Goal: Task Accomplishment & Management: Manage account settings

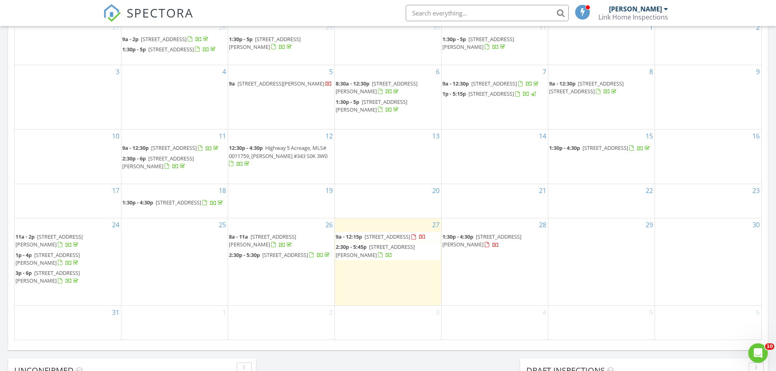
scroll to position [543, 0]
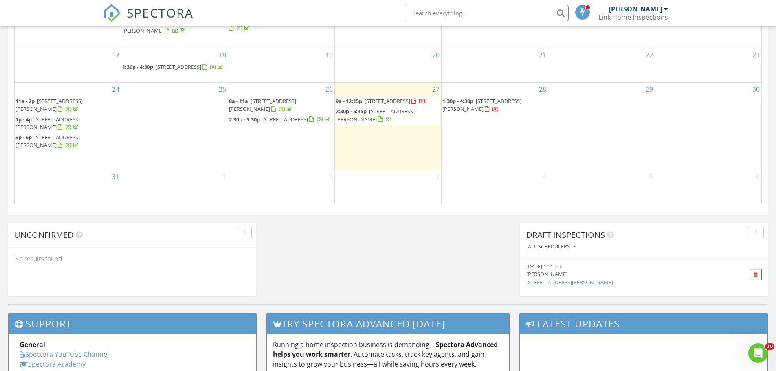
click at [297, 193] on div "2" at bounding box center [281, 187] width 106 height 34
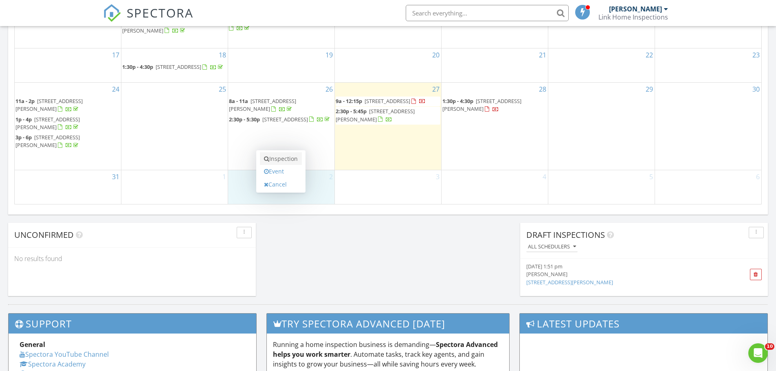
click at [291, 157] on link "Inspection" at bounding box center [281, 158] width 42 height 13
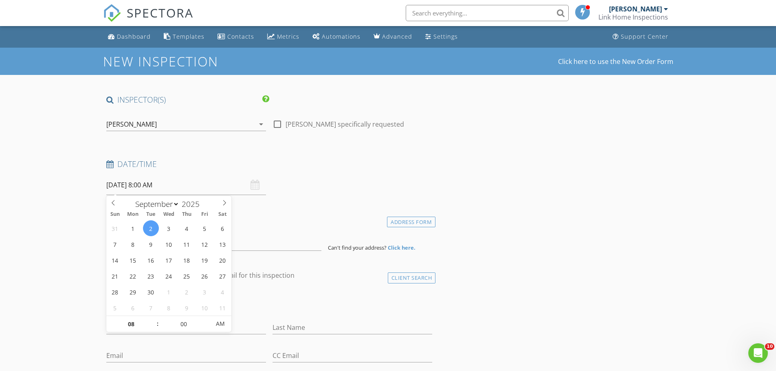
click at [173, 187] on input "09/02/2025 8:00 AM" at bounding box center [186, 185] width 160 height 20
type input "09"
type input "09/02/2025 9:00 AM"
click at [153, 318] on span at bounding box center [154, 320] width 6 height 8
type input "10"
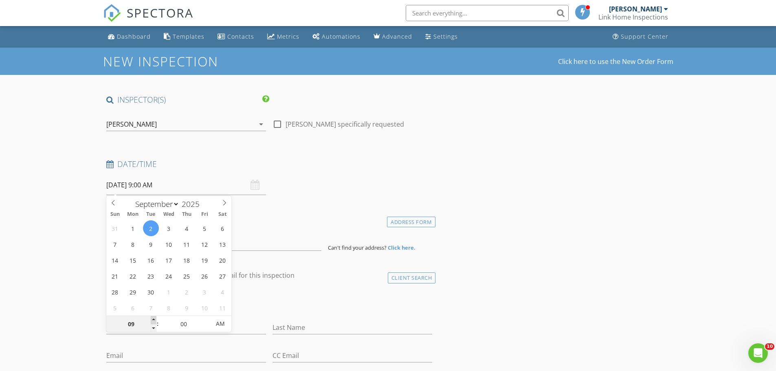
type input "09/02/2025 10:00 AM"
click at [153, 318] on span at bounding box center [154, 320] width 6 height 8
type input "11"
type input "09/02/2025 11:00 AM"
click at [153, 318] on span at bounding box center [154, 320] width 6 height 8
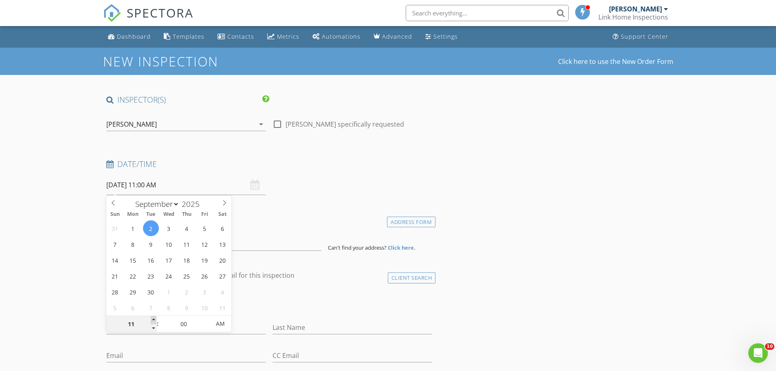
type input "12"
type input "09/02/2025 12:00 PM"
click at [153, 318] on span at bounding box center [154, 320] width 6 height 8
type input "01"
type input "09/02/2025 1:00 PM"
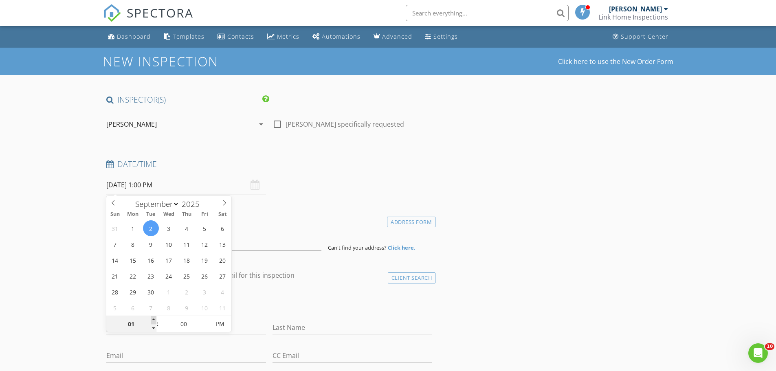
click at [153, 318] on span at bounding box center [154, 320] width 6 height 8
type input "02"
type input "09/02/2025 2:00 PM"
click at [153, 318] on span at bounding box center [154, 320] width 6 height 8
type input "03"
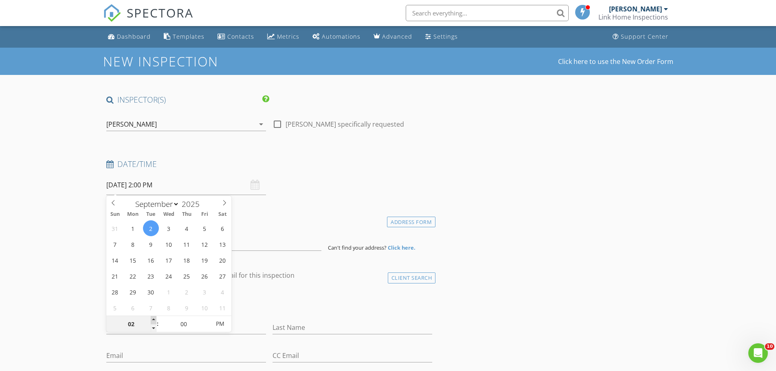
type input "09/02/2025 3:00 PM"
click at [153, 318] on span at bounding box center [154, 320] width 6 height 8
type input "04"
type input "09/02/2025 4:00 PM"
click at [153, 318] on span at bounding box center [154, 320] width 6 height 8
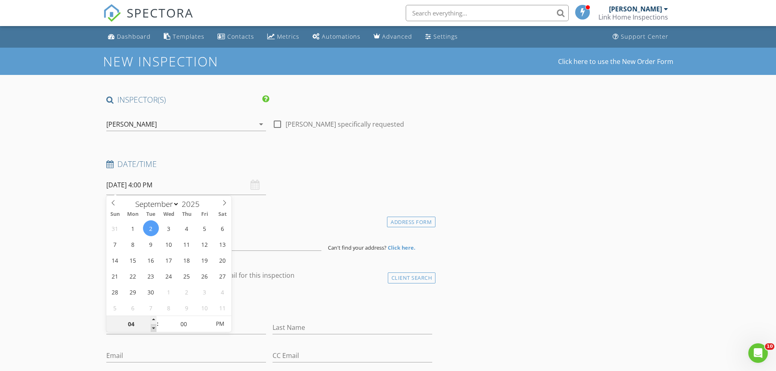
type input "03"
type input "09/02/2025 3:00 PM"
click at [155, 328] on span at bounding box center [154, 328] width 6 height 8
type input "05"
type input "09/02/2025 3:05 PM"
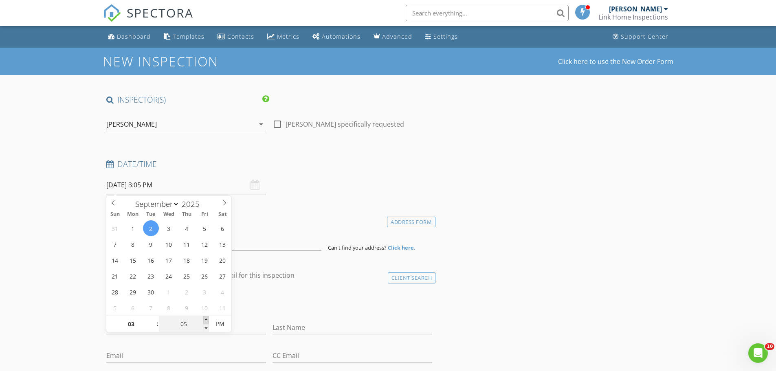
click at [207, 317] on span at bounding box center [206, 320] width 6 height 8
type input "10"
type input "09/02/2025 3:10 PM"
click at [207, 317] on span at bounding box center [206, 320] width 6 height 8
type input "15"
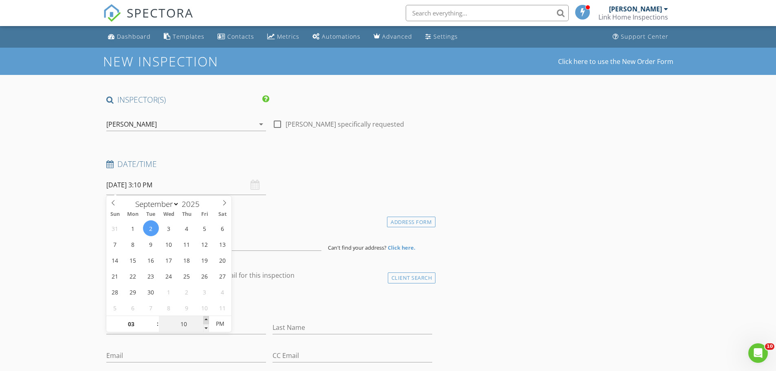
type input "09/02/2025 3:15 PM"
click at [207, 317] on span at bounding box center [206, 320] width 6 height 8
type input "20"
type input "09/02/2025 3:20 PM"
click at [207, 317] on span at bounding box center [206, 320] width 6 height 8
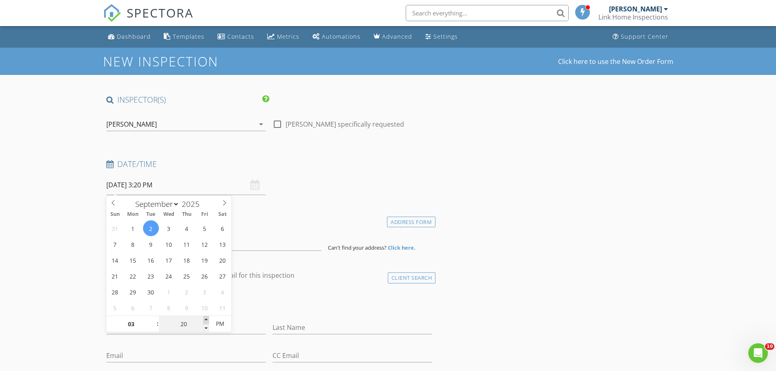
type input "25"
type input "09/02/2025 3:25 PM"
click at [207, 317] on span at bounding box center [206, 320] width 6 height 8
type input "30"
type input "09/02/2025 3:30 PM"
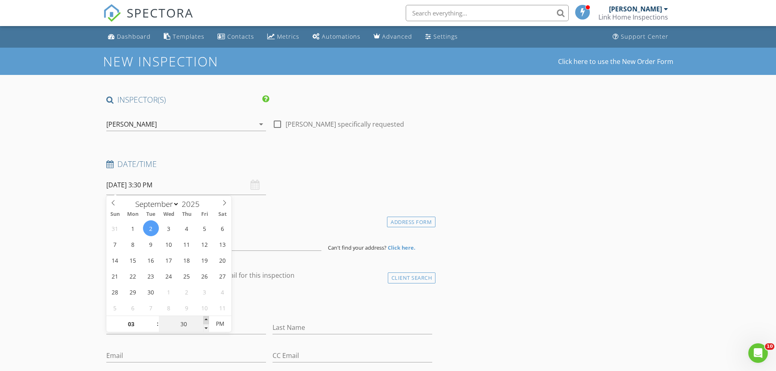
click at [207, 317] on span at bounding box center [206, 320] width 6 height 8
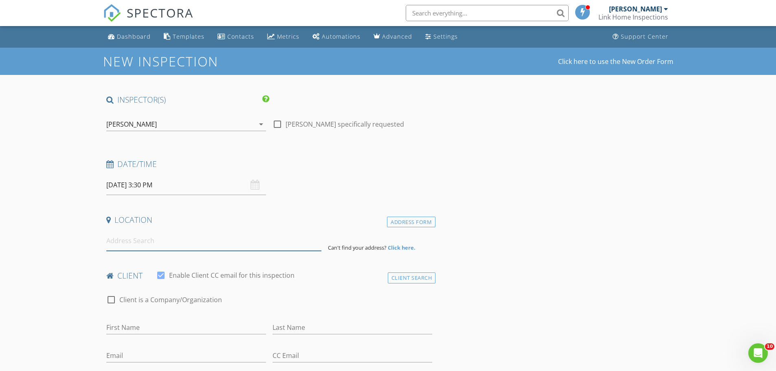
click at [264, 239] on input at bounding box center [213, 241] width 215 height 20
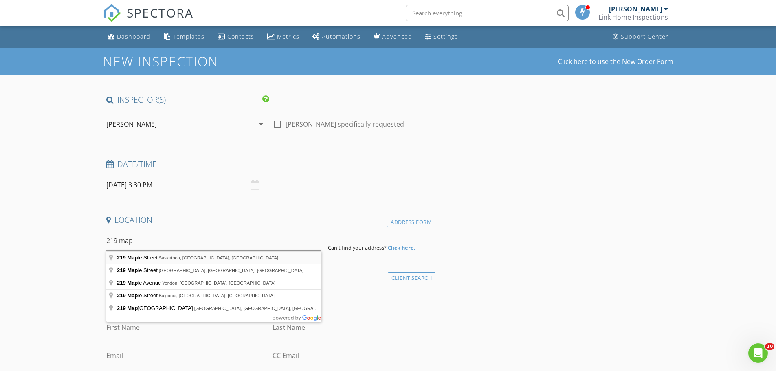
type input "219 Maple Street, Saskatoon, SK, Canada"
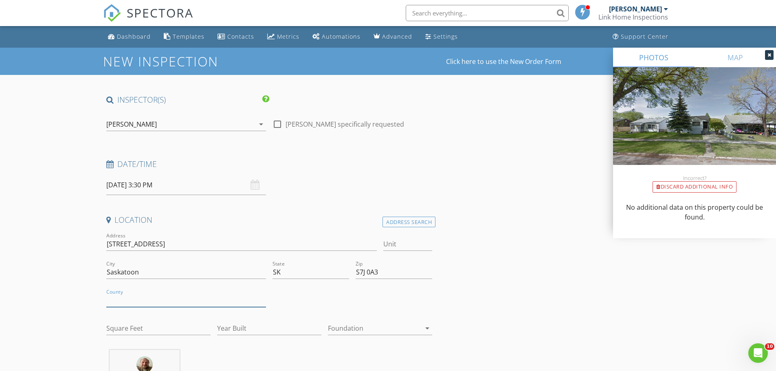
click at [139, 301] on input "County" at bounding box center [186, 300] width 160 height 13
type input "Canada"
click at [136, 330] on input "Square Feet" at bounding box center [158, 328] width 104 height 13
type input "744"
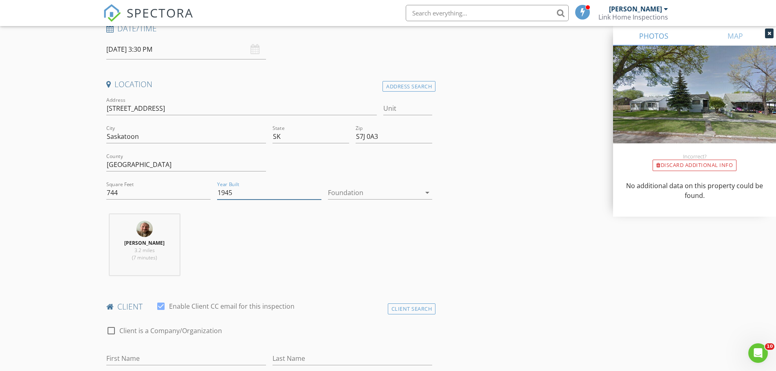
scroll to position [272, 0]
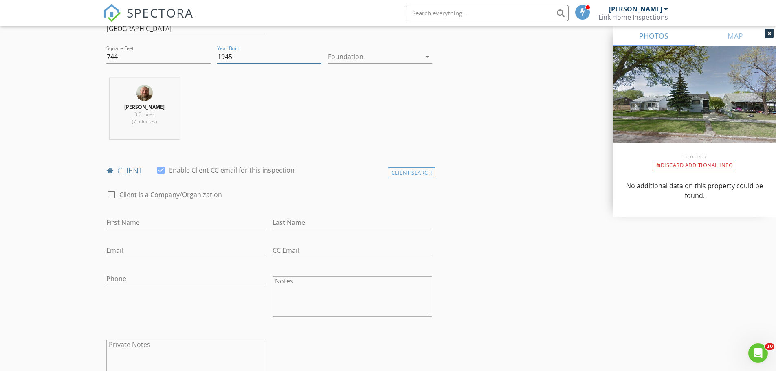
type input "1945"
click at [144, 222] on input "First Name" at bounding box center [186, 222] width 160 height 13
type input "Arslan"
type input "Hafeez"
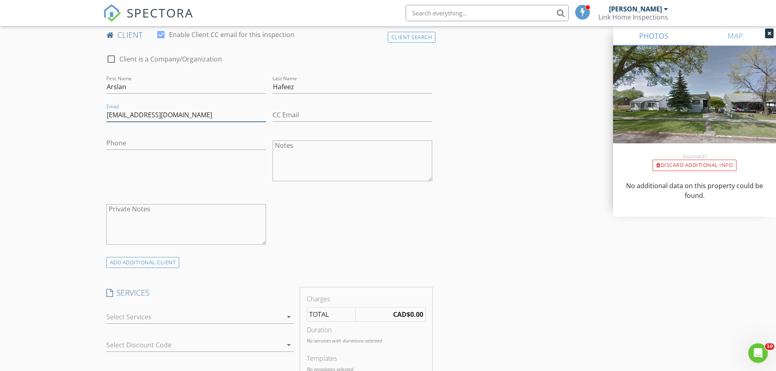
type input "arslanhafeez88@gmail.com"
click at [141, 319] on div at bounding box center [194, 316] width 176 height 13
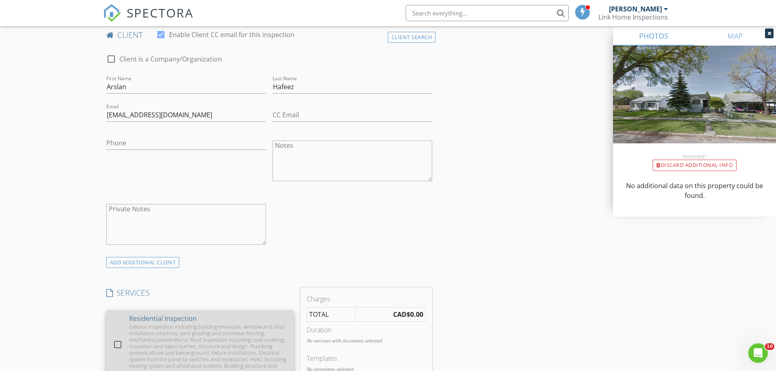
click at [117, 345] on div at bounding box center [118, 345] width 14 height 14
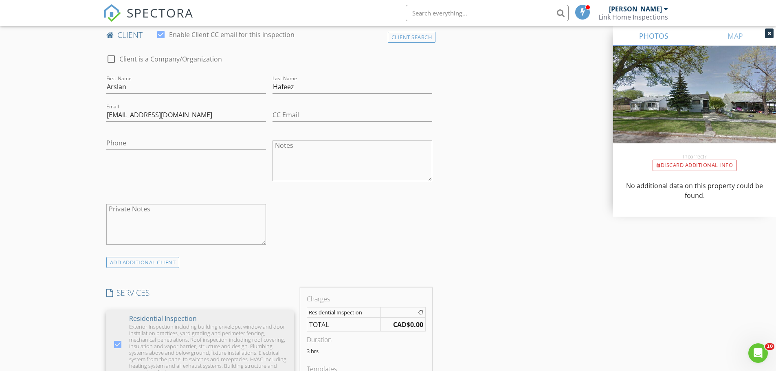
click at [76, 345] on div "New Inspection Click here to use the New Order Form INSPECTOR(S) check_box Coli…" at bounding box center [388, 341] width 776 height 1402
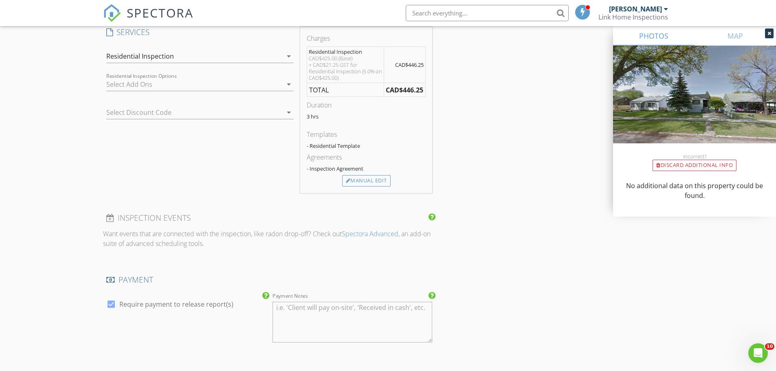
scroll to position [679, 0]
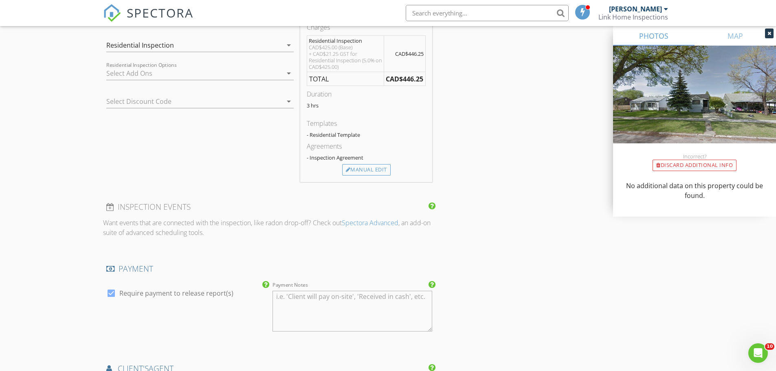
click at [142, 71] on div at bounding box center [194, 73] width 176 height 13
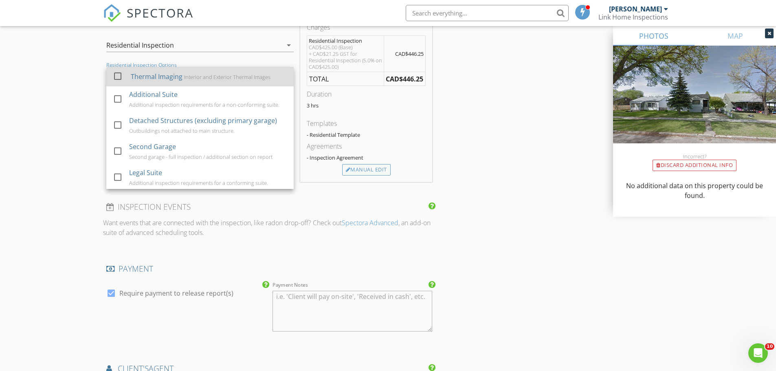
click at [119, 74] on div at bounding box center [118, 76] width 14 height 14
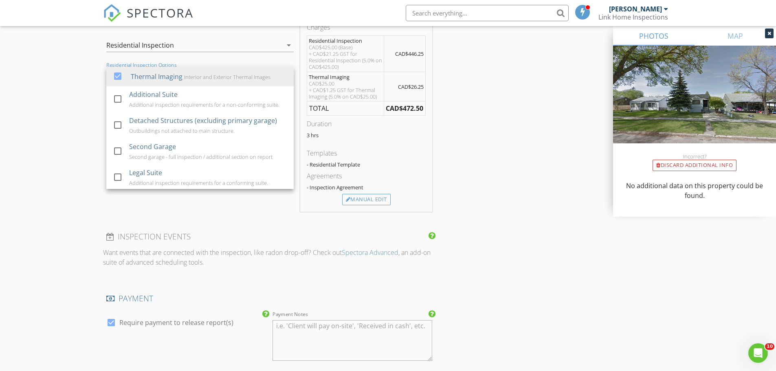
click at [79, 102] on div "New Inspection Click here to use the New Order Form INSPECTOR(S) check_box Coli…" at bounding box center [388, 96] width 776 height 1457
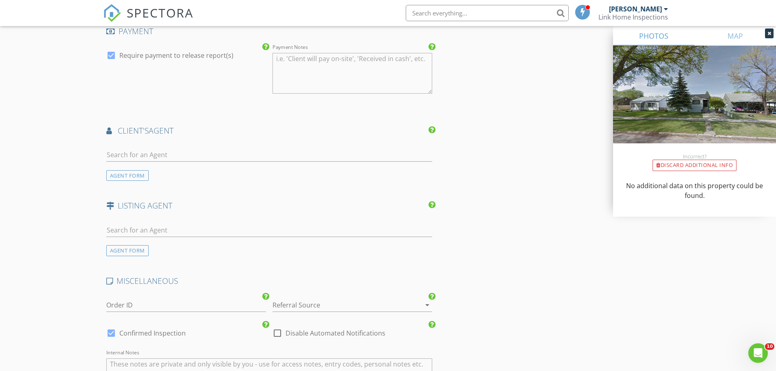
scroll to position [951, 0]
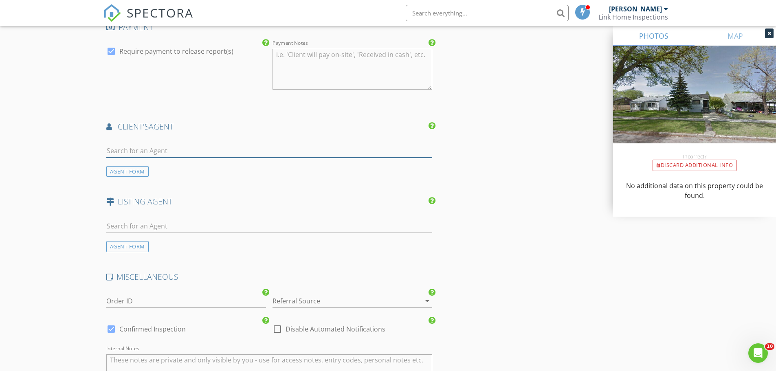
click at [130, 147] on input "text" at bounding box center [269, 150] width 326 height 13
type input "har"
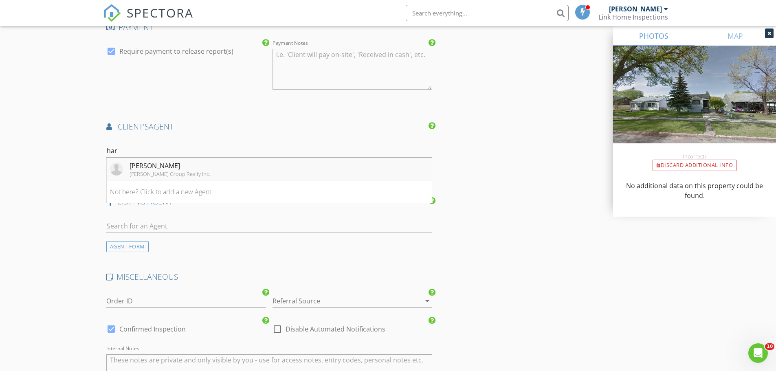
click at [151, 165] on div "Harsimranpal Singh" at bounding box center [170, 166] width 81 height 10
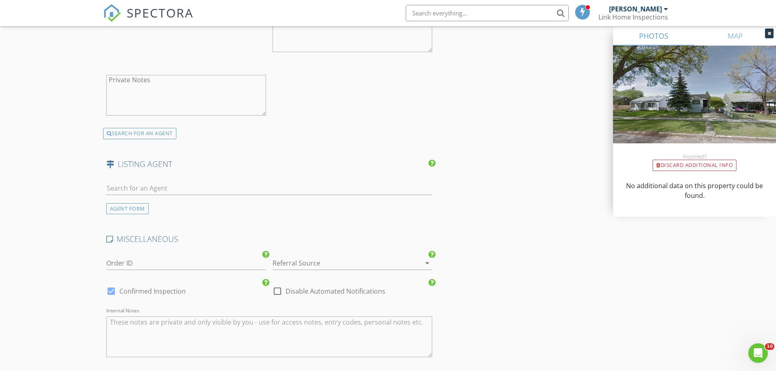
scroll to position [1358, 0]
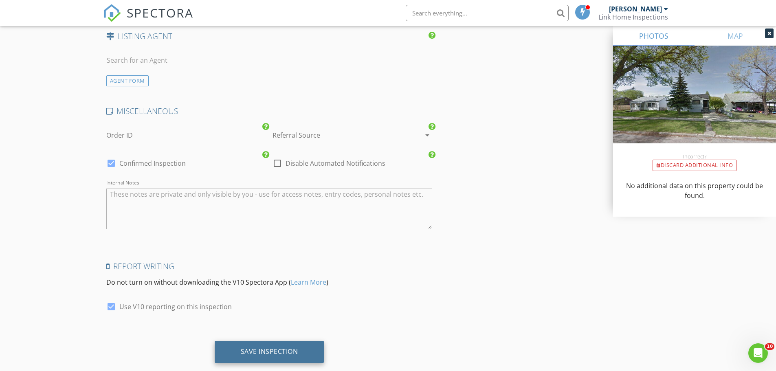
click at [225, 352] on div "Save Inspection" at bounding box center [270, 352] width 110 height 22
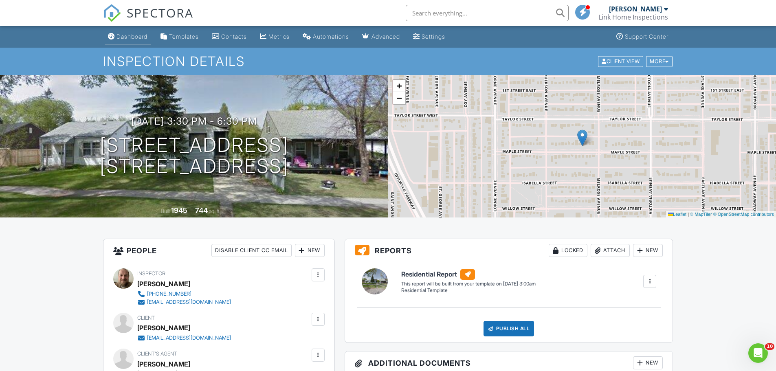
click at [135, 36] on div "Dashboard" at bounding box center [132, 36] width 31 height 7
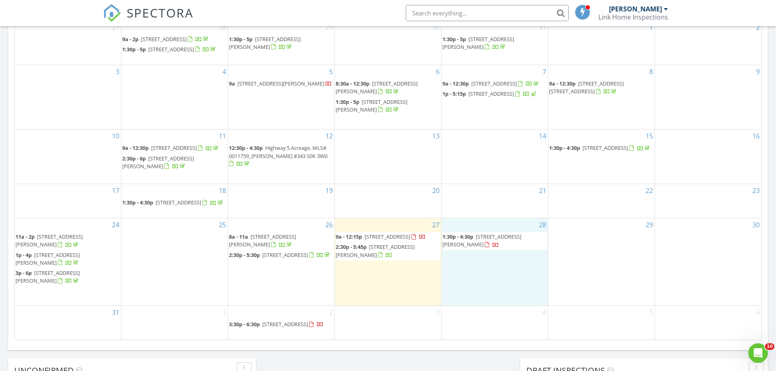
click at [484, 281] on div "28 1:30p - 4:30p 1015 Taylor St E, Saskatoon S7H 1W4" at bounding box center [495, 261] width 106 height 87
click at [487, 249] on link "Inspection" at bounding box center [494, 246] width 42 height 13
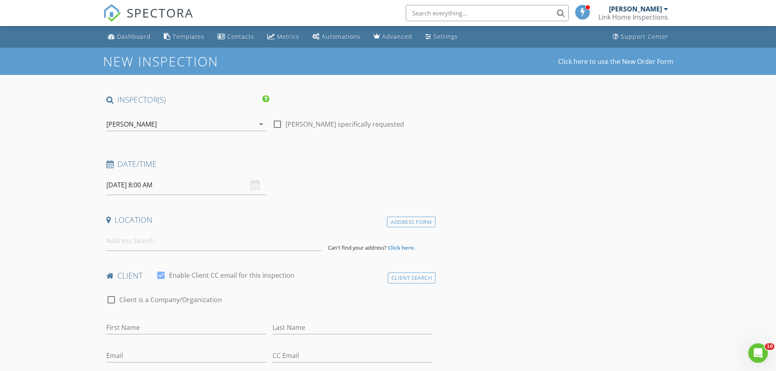
click at [169, 185] on input "[DATE] 8:00 AM" at bounding box center [186, 185] width 160 height 20
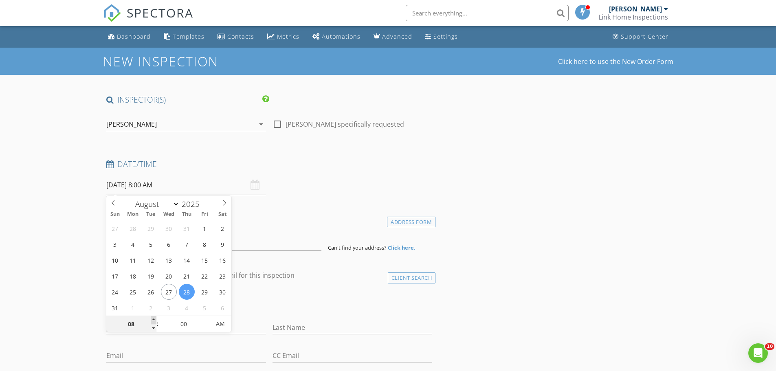
type input "09"
type input "[DATE] 9:00 AM"
click at [155, 319] on span at bounding box center [154, 320] width 6 height 8
click at [283, 232] on input at bounding box center [213, 241] width 215 height 20
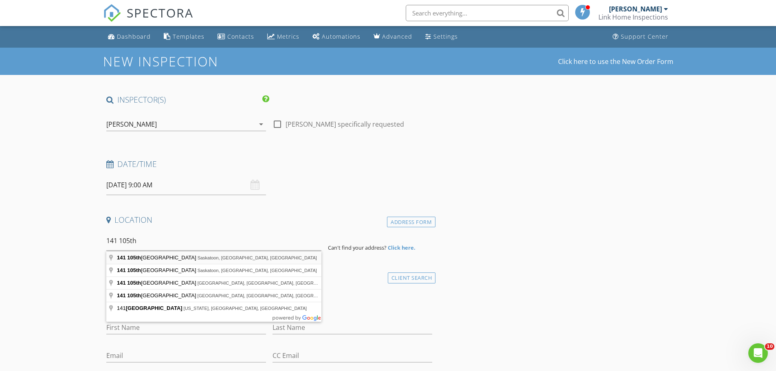
type input "[STREET_ADDRESS]"
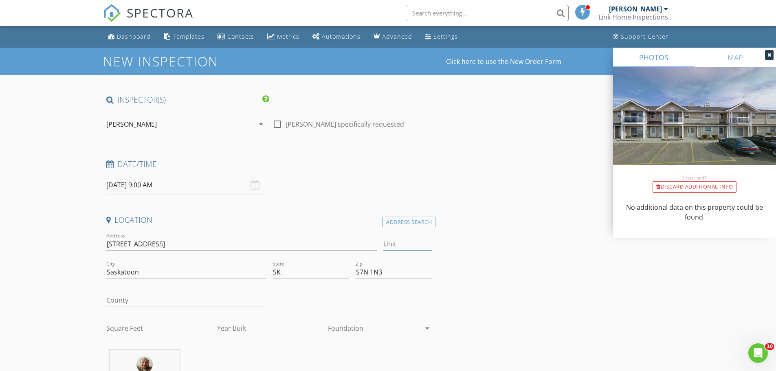
click at [395, 246] on input "Unit" at bounding box center [407, 244] width 49 height 13
type input "103i"
click at [122, 299] on input "County" at bounding box center [186, 300] width 160 height 13
type input "Canada"
click at [130, 330] on input "Square Feet" at bounding box center [158, 328] width 104 height 13
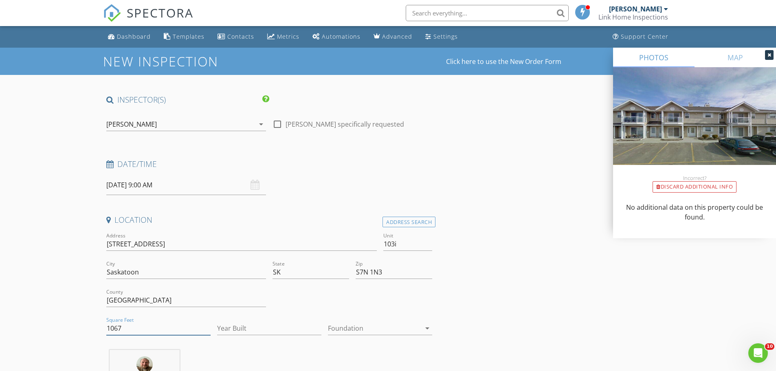
type input "1067"
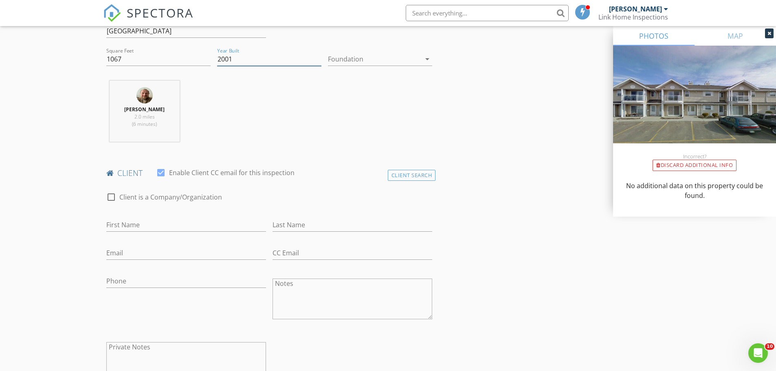
scroll to position [272, 0]
type input "2001"
click at [145, 225] on input "First Name" at bounding box center [186, 222] width 160 height 13
type input "Erin"
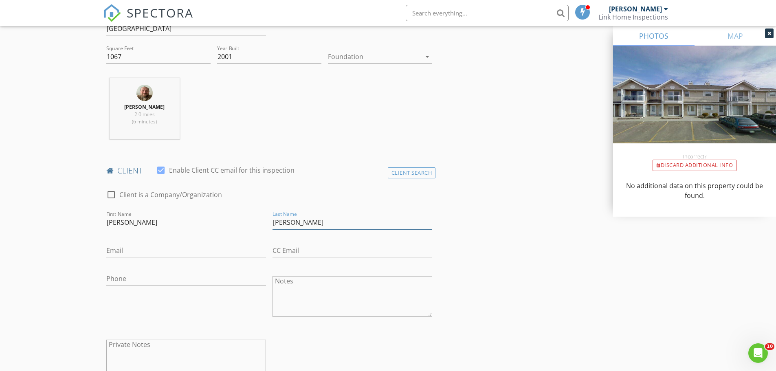
type input "Lengyel"
type input "erin.lengyel@sasktel.net"
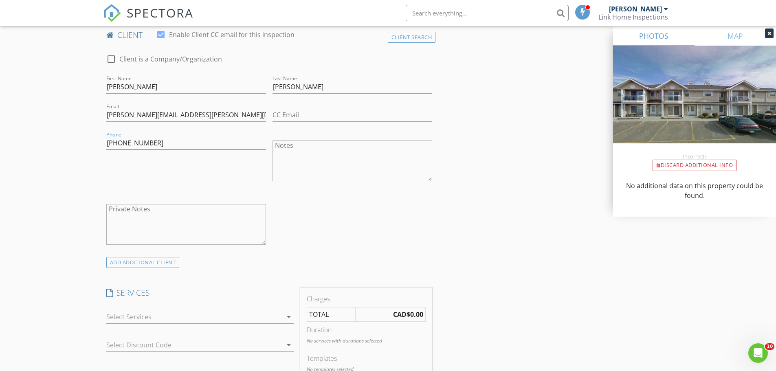
scroll to position [543, 0]
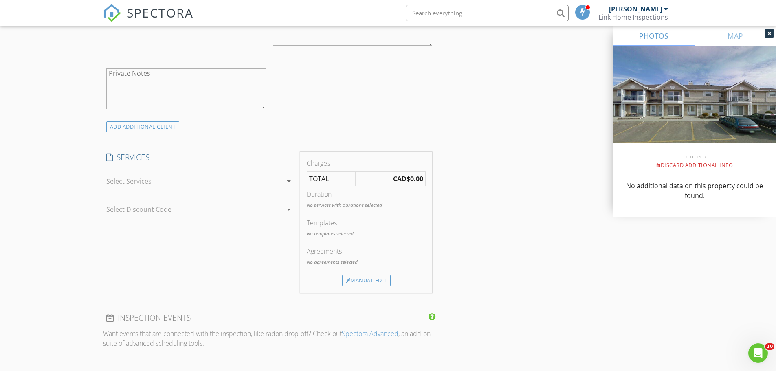
type input "306-227-4381"
click at [132, 179] on div at bounding box center [194, 181] width 176 height 13
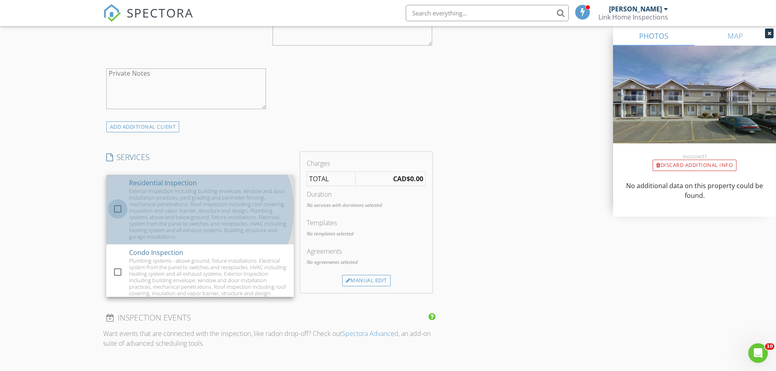
click at [116, 211] on div at bounding box center [118, 209] width 14 height 14
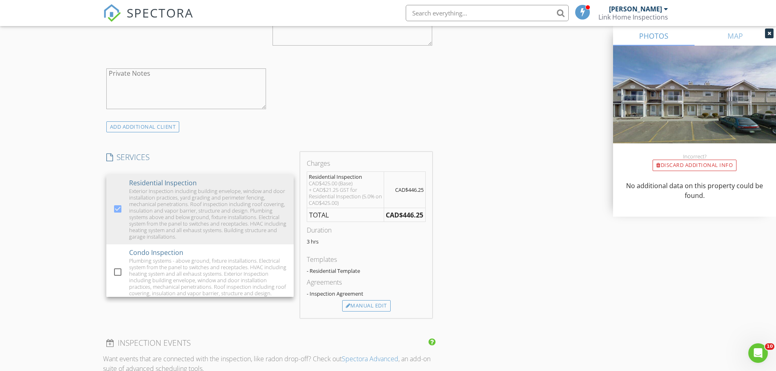
click at [90, 222] on div "New Inspection Click here to use the New Order Form INSPECTOR(S) check_box Coli…" at bounding box center [388, 219] width 776 height 1428
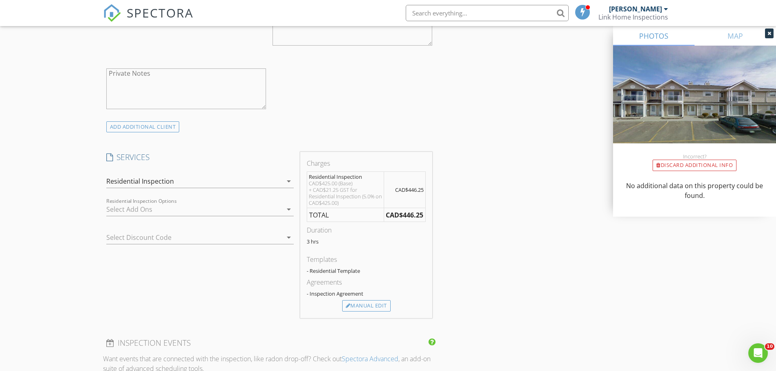
click at [114, 209] on div at bounding box center [194, 209] width 176 height 13
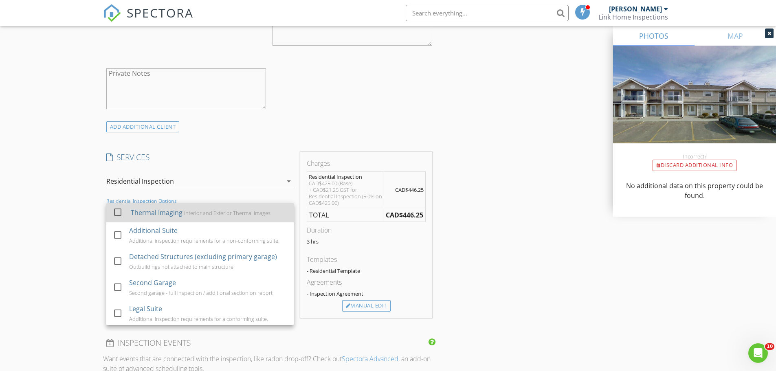
click at [117, 211] on div at bounding box center [118, 212] width 14 height 14
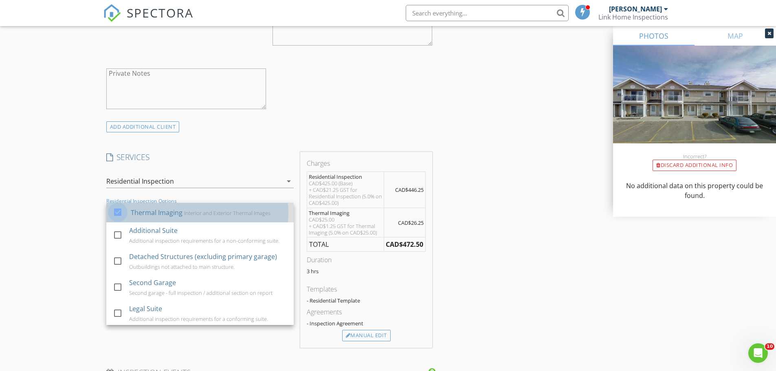
click at [117, 213] on div at bounding box center [118, 212] width 14 height 14
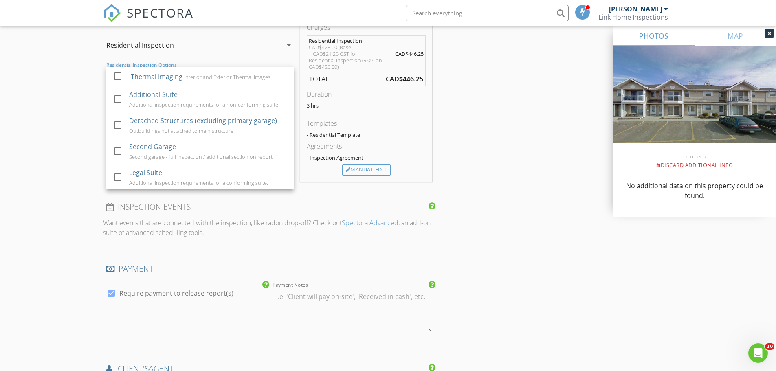
scroll to position [815, 0]
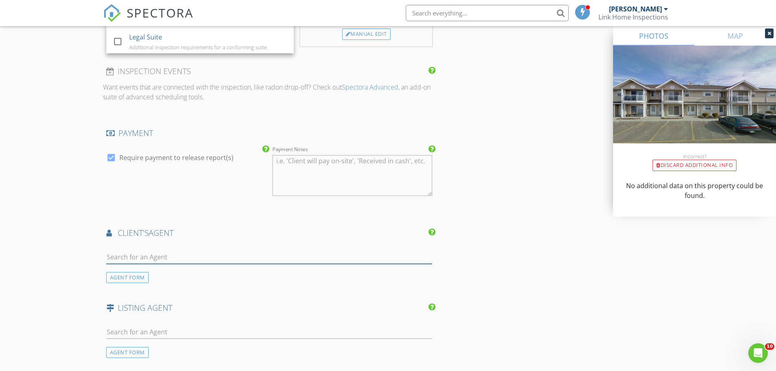
click at [131, 258] on input "text" at bounding box center [269, 257] width 326 height 13
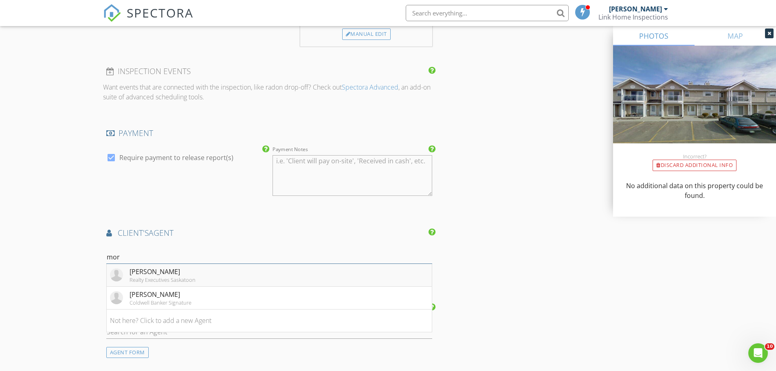
type input "mor"
click at [139, 272] on div "Morgan Wortherspoon" at bounding box center [163, 272] width 66 height 10
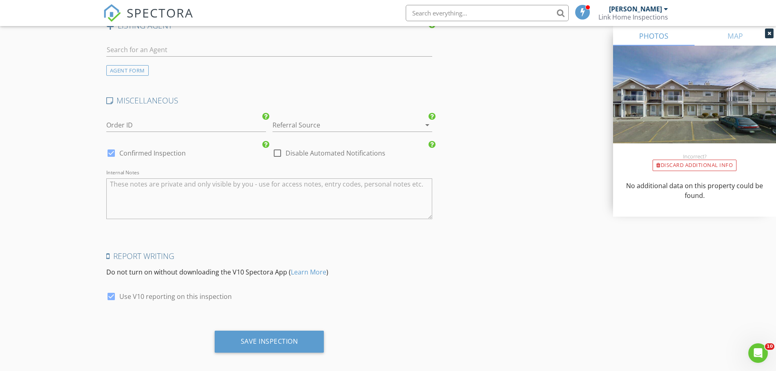
scroll to position [1346, 0]
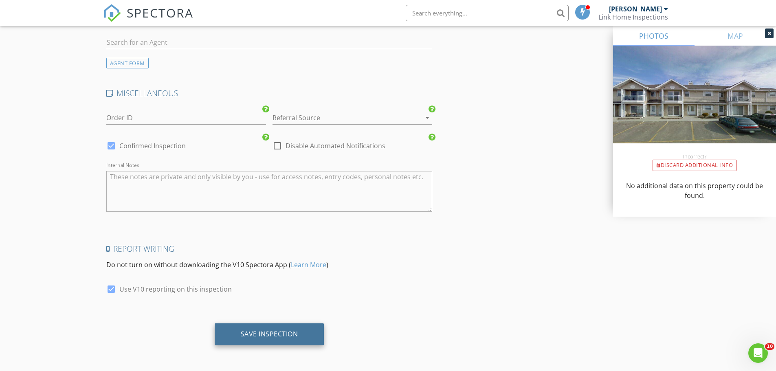
click at [232, 342] on div "Save Inspection" at bounding box center [270, 335] width 110 height 22
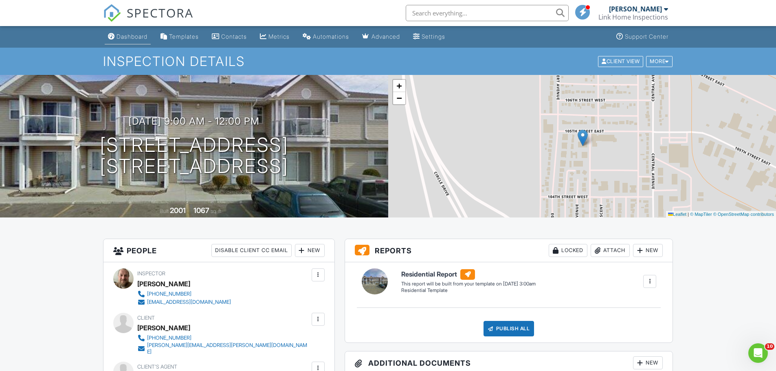
click at [124, 37] on div "Dashboard" at bounding box center [132, 36] width 31 height 7
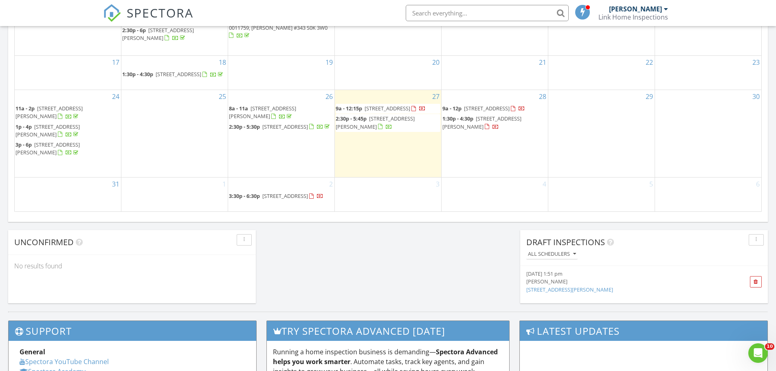
scroll to position [543, 0]
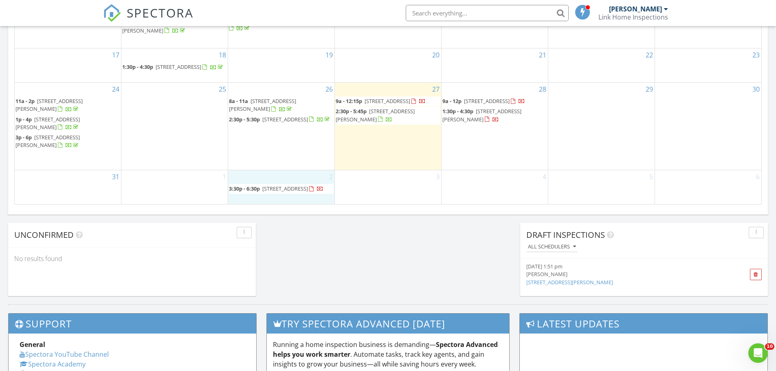
click at [263, 176] on div "2 3:30p - 6:30p [STREET_ADDRESS]" at bounding box center [281, 187] width 106 height 34
click at [279, 144] on link "Inspection" at bounding box center [281, 142] width 42 height 13
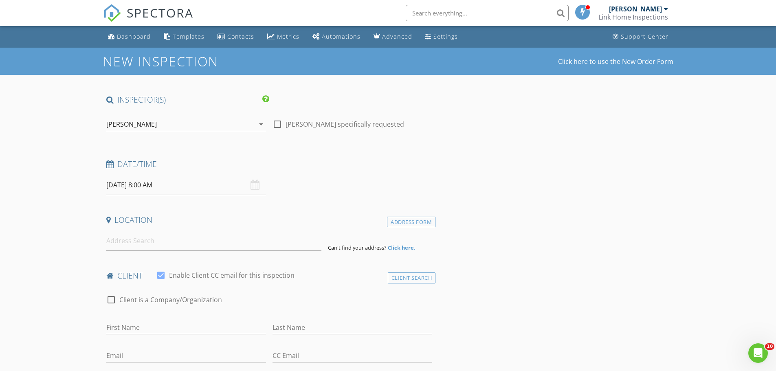
click at [172, 185] on input "[DATE] 8:00 AM" at bounding box center [186, 185] width 160 height 20
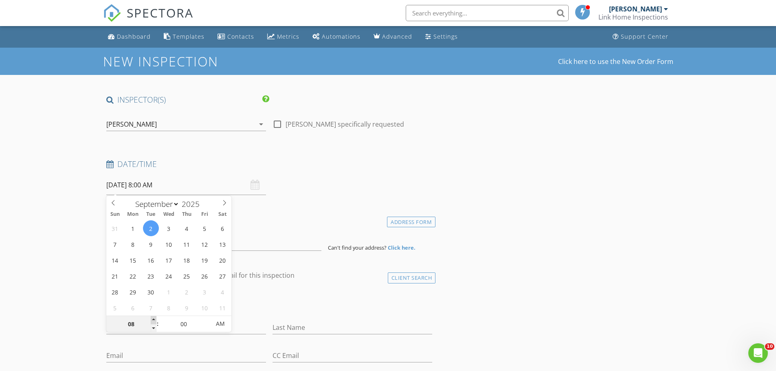
type input "09"
type input "[DATE] 9:00 AM"
click at [154, 318] on span at bounding box center [154, 320] width 6 height 8
type input "10"
type input "[DATE] 10:00 AM"
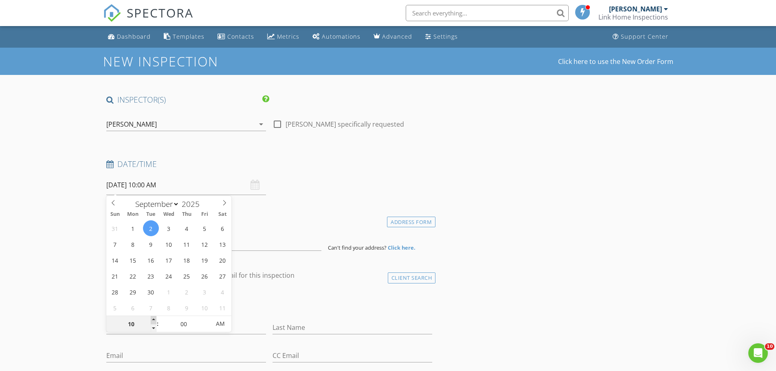
click at [154, 318] on span at bounding box center [154, 320] width 6 height 8
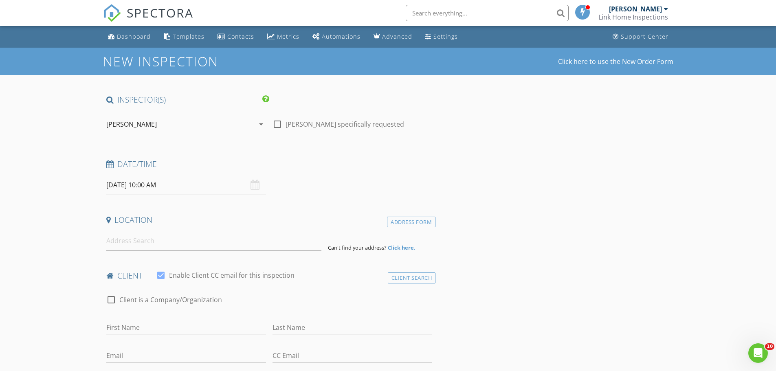
click at [249, 222] on h4 "Location" at bounding box center [269, 220] width 326 height 11
click at [152, 245] on input at bounding box center [213, 241] width 215 height 20
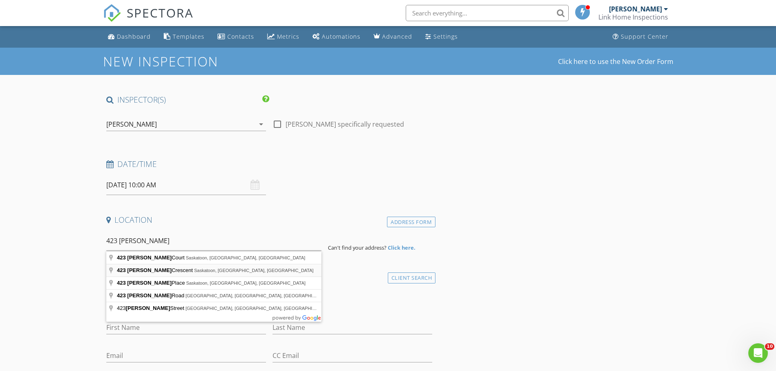
type input "[STREET_ADDRESS][PERSON_NAME]"
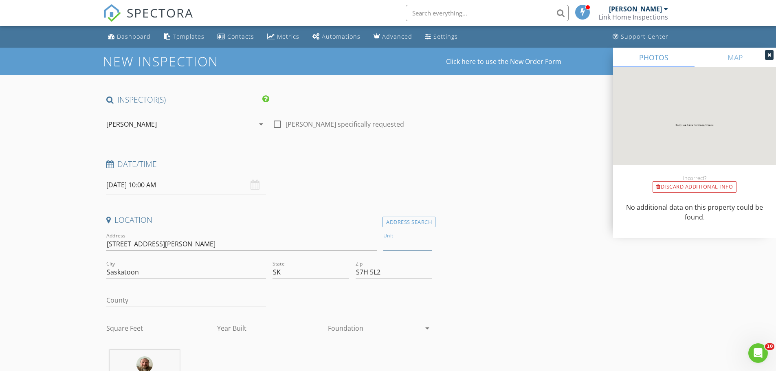
click at [394, 243] on input "Unit" at bounding box center [407, 244] width 49 height 13
type input "307"
click at [130, 300] on input "County" at bounding box center [186, 300] width 160 height 13
type input "[GEOGRAPHIC_DATA]"
click at [132, 328] on input "Square Feet" at bounding box center [158, 328] width 104 height 13
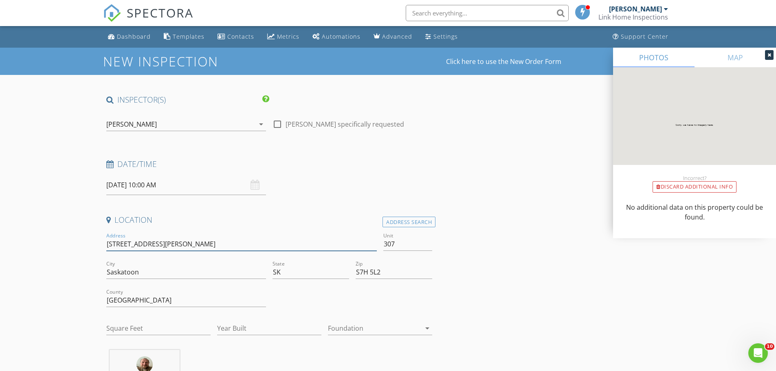
drag, startPoint x: 132, startPoint y: 243, endPoint x: 161, endPoint y: 243, distance: 28.5
click at [161, 243] on input "423 Tait Crescent" at bounding box center [241, 244] width 271 height 13
type input "423 Tait Court"
click at [150, 329] on input "Square Feet" at bounding box center [158, 328] width 104 height 13
type input "871"
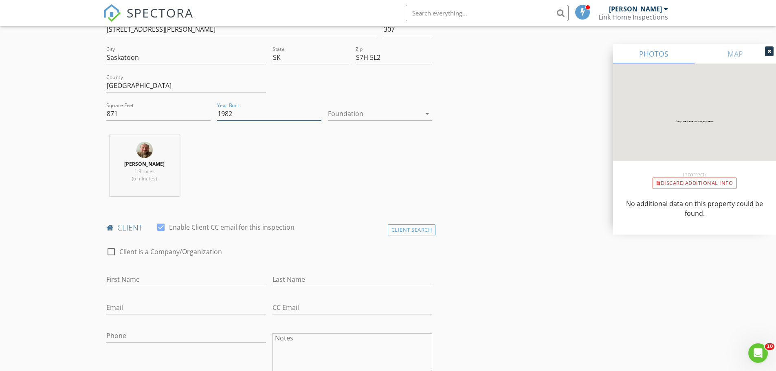
scroll to position [272, 0]
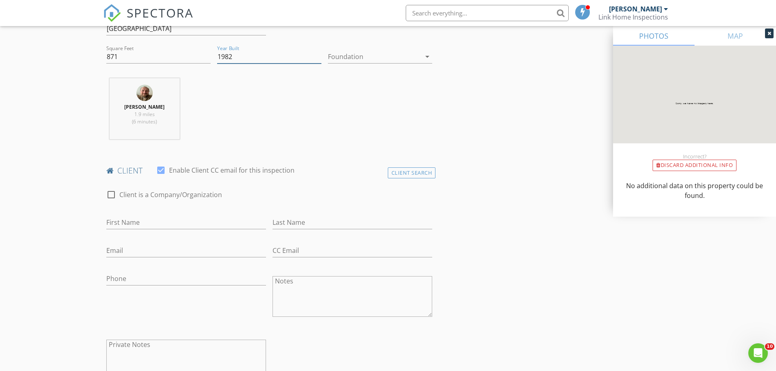
type input "1982"
click at [135, 224] on input "First Name" at bounding box center [186, 222] width 160 height 13
type input "Boris"
type input "Benko"
type input "m"
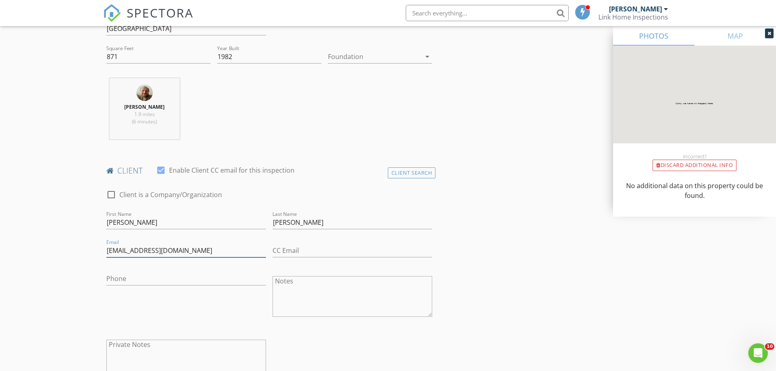
type input "borisbenko@yahoo.com"
type input "cdbenko@gmail.com"
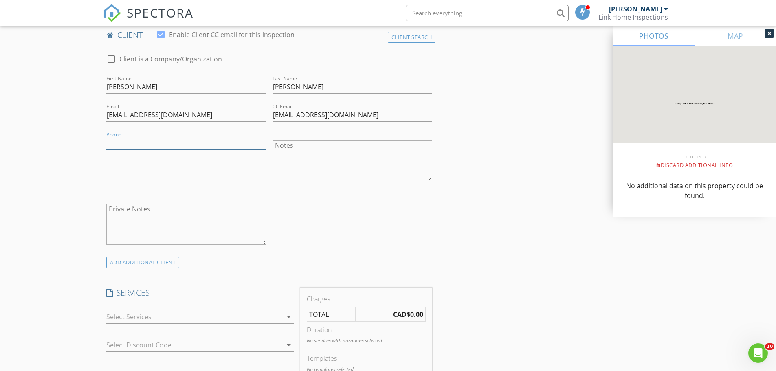
scroll to position [543, 0]
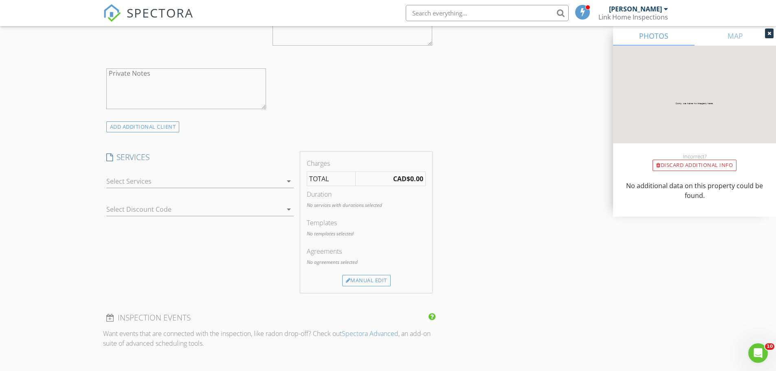
click at [135, 180] on div at bounding box center [194, 181] width 176 height 13
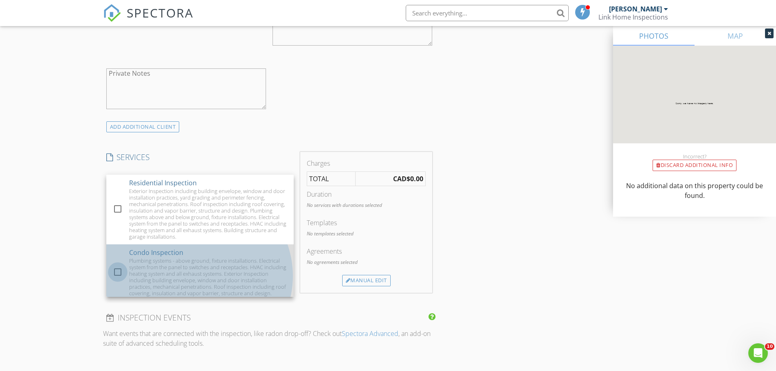
click at [118, 275] on div at bounding box center [118, 272] width 14 height 14
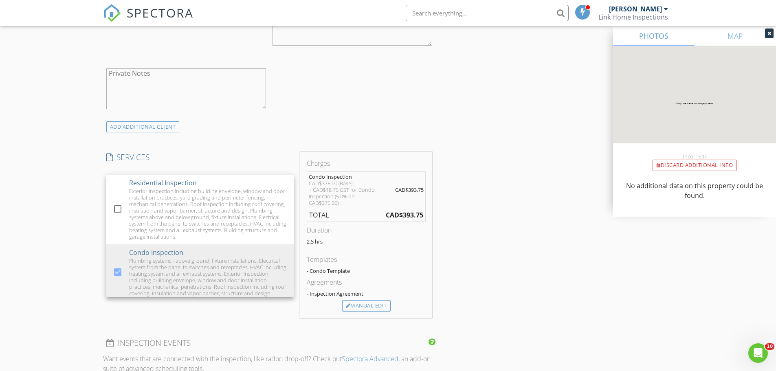
click at [77, 260] on div "New Inspection Click here to use the New Order Form INSPECTOR(S) check_box Coli…" at bounding box center [388, 219] width 776 height 1428
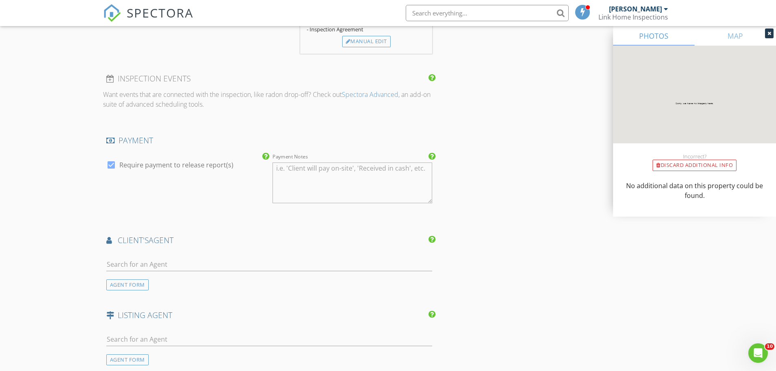
scroll to position [815, 0]
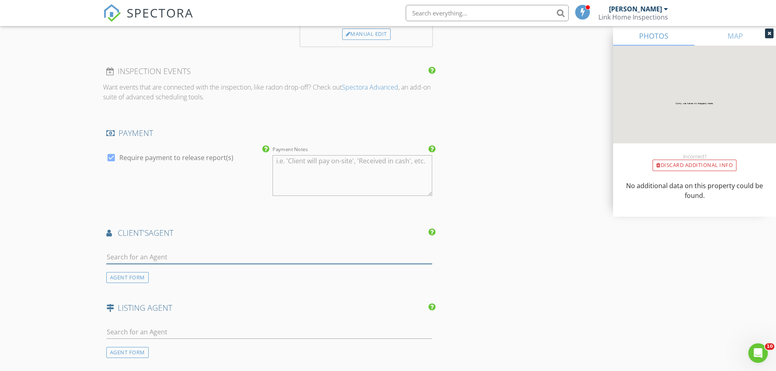
click at [138, 262] on input "text" at bounding box center [269, 257] width 326 height 13
type input "andy"
click at [146, 272] on div "Andy Goddard" at bounding box center [155, 272] width 51 height 10
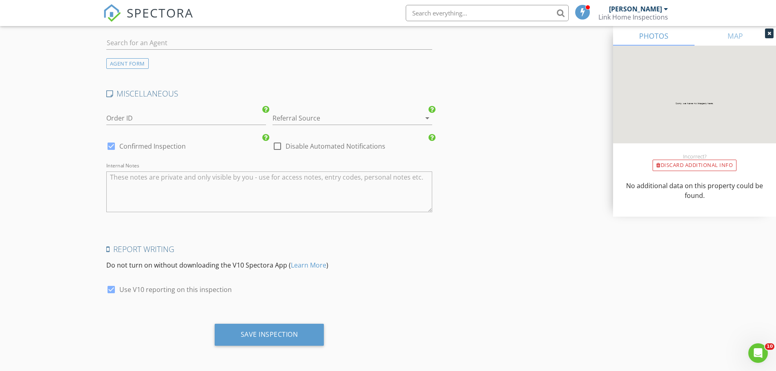
scroll to position [1346, 0]
click at [223, 334] on div "Save Inspection" at bounding box center [270, 335] width 110 height 22
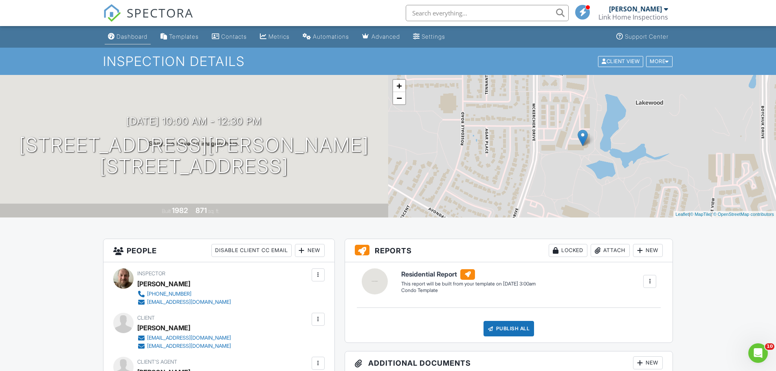
click at [132, 34] on div "Dashboard" at bounding box center [132, 36] width 31 height 7
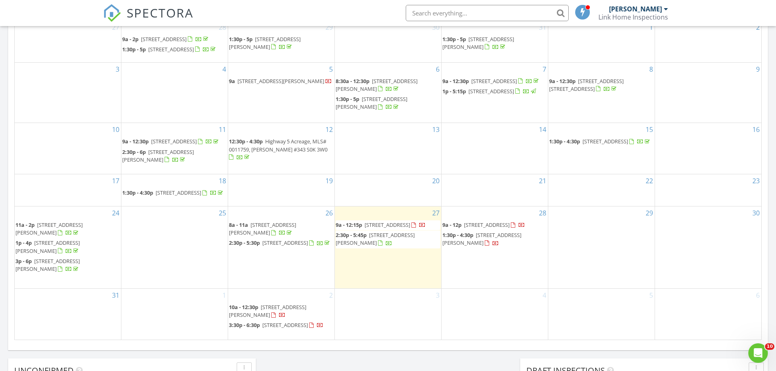
click at [347, 229] on span "9a - 12:15p [STREET_ADDRESS]" at bounding box center [381, 225] width 90 height 8
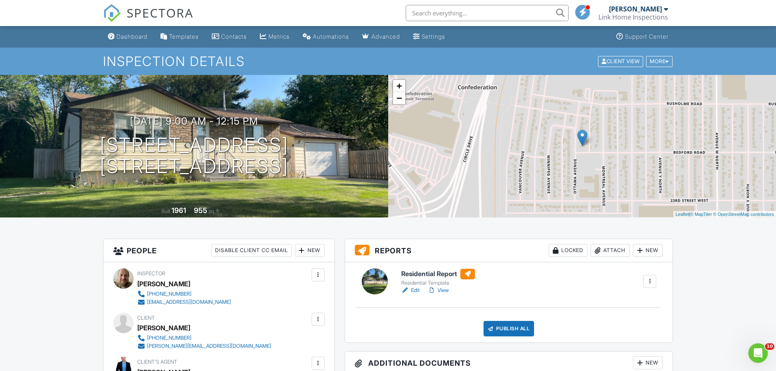
click at [319, 321] on div at bounding box center [318, 319] width 8 height 8
click at [250, 344] on li "Edit" at bounding box center [274, 344] width 91 height 20
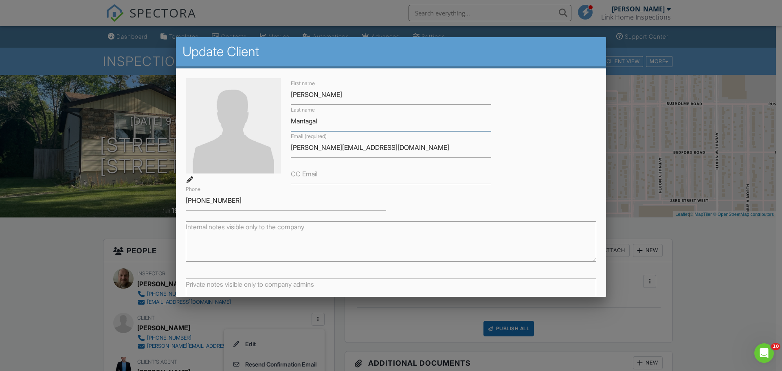
drag, startPoint x: 302, startPoint y: 121, endPoint x: 311, endPoint y: 122, distance: 9.0
click at [311, 122] on input "Mantagal" at bounding box center [391, 121] width 200 height 20
type input "Mangatal"
drag, startPoint x: 330, startPoint y: 147, endPoint x: 339, endPoint y: 147, distance: 9.0
click at [339, 147] on input "cameron.mantagal@hotmail.com" at bounding box center [391, 148] width 200 height 20
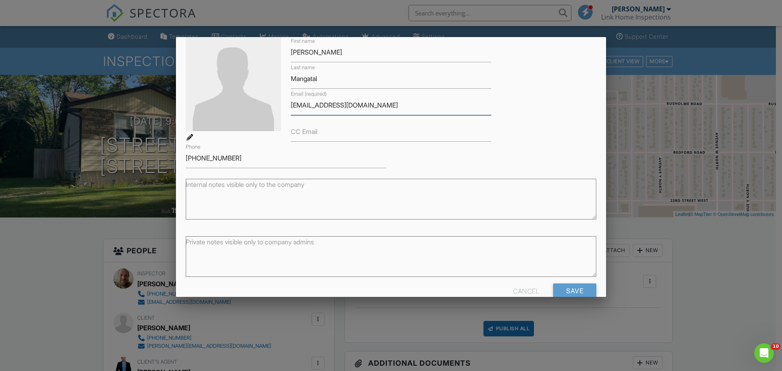
scroll to position [59, 0]
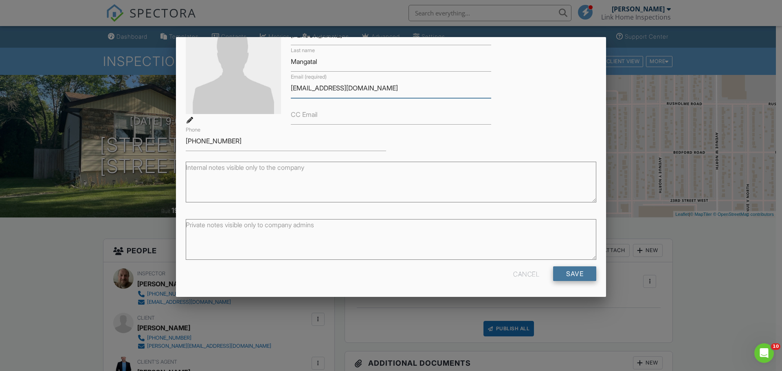
type input "cameron.mangatal@hotmail.com"
click at [557, 276] on input "Save" at bounding box center [574, 273] width 43 height 15
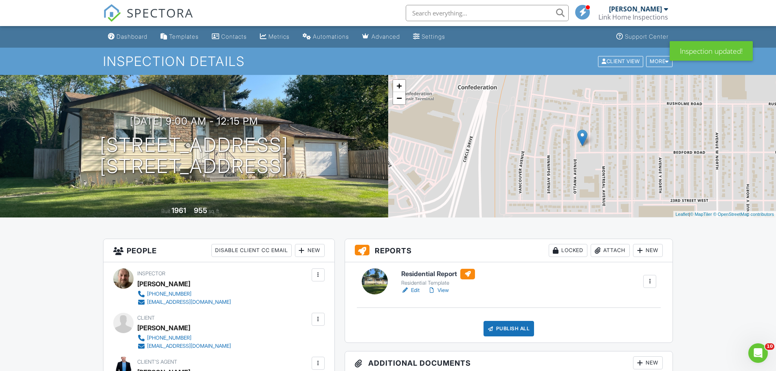
click at [319, 324] on div at bounding box center [318, 319] width 13 height 13
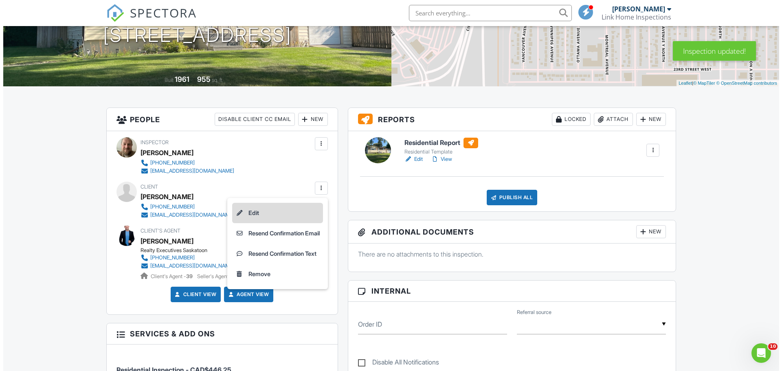
scroll to position [136, 0]
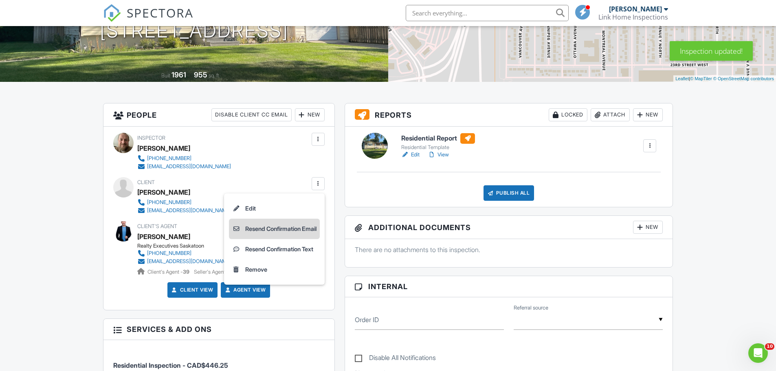
click at [259, 229] on li "Resend Confirmation Email" at bounding box center [274, 229] width 91 height 20
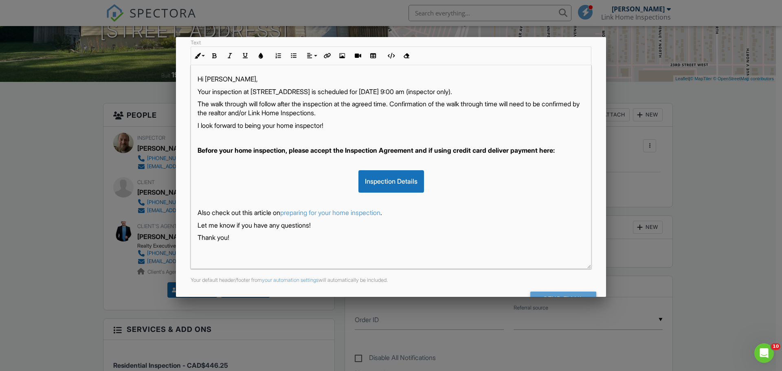
scroll to position [141, 0]
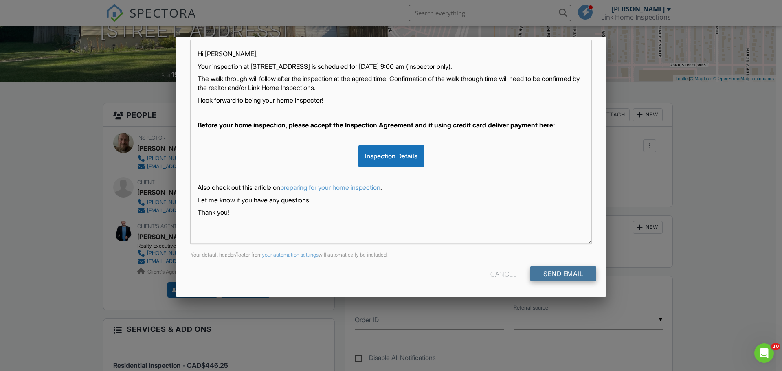
click at [544, 276] on input "Send Email" at bounding box center [563, 273] width 66 height 15
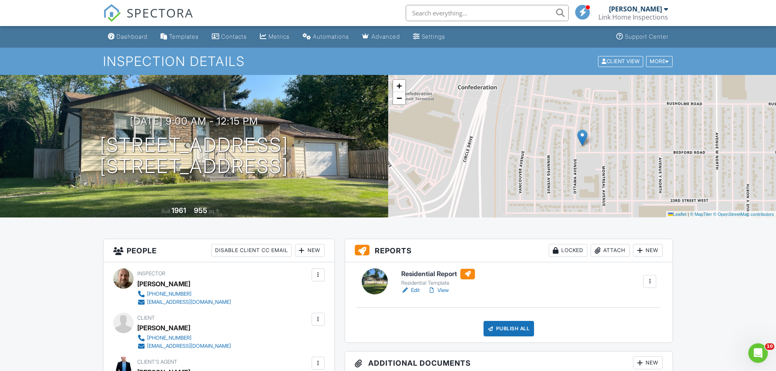
click at [377, 282] on div at bounding box center [375, 281] width 26 height 26
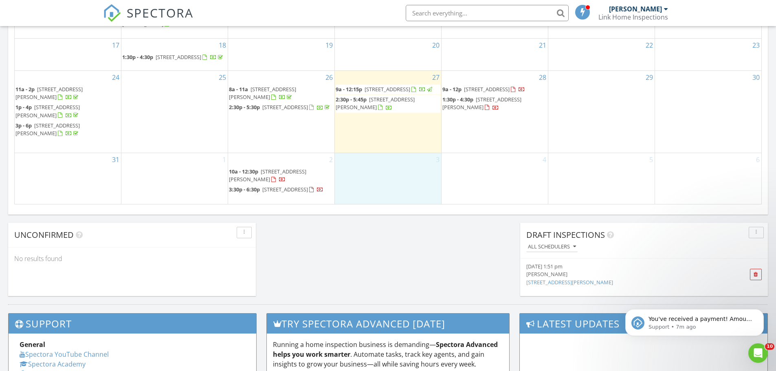
click at [386, 174] on div "3" at bounding box center [388, 178] width 106 height 51
click at [514, 181] on div "4" at bounding box center [495, 178] width 106 height 51
